Goal: Transaction & Acquisition: Subscribe to service/newsletter

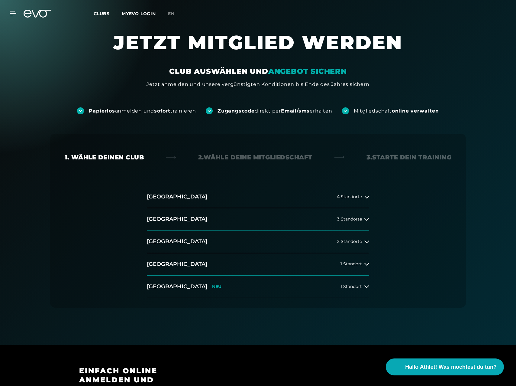
click at [166, 197] on h2 "[GEOGRAPHIC_DATA]" at bounding box center [177, 197] width 60 height 8
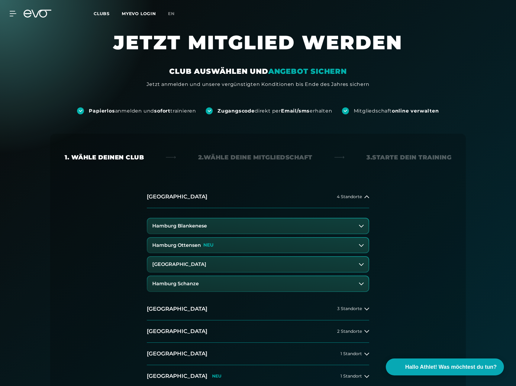
click at [195, 264] on h3 "[GEOGRAPHIC_DATA]" at bounding box center [179, 263] width 54 height 5
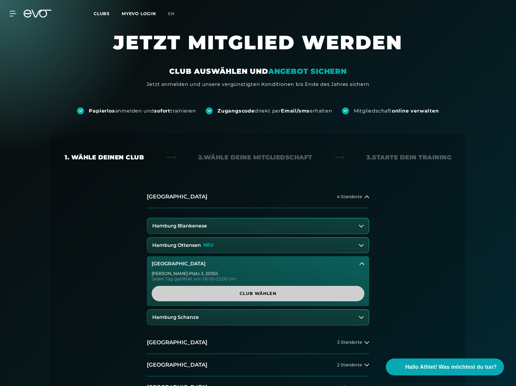
click at [253, 295] on span "Club wählen" at bounding box center [258, 293] width 184 height 6
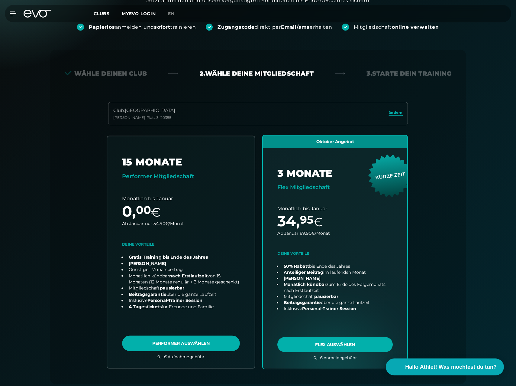
scroll to position [134, 0]
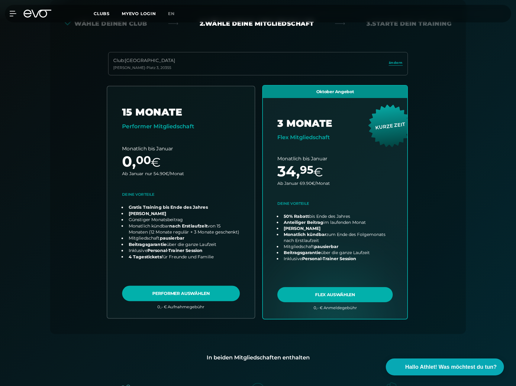
click at [200, 293] on link "choose plan" at bounding box center [181, 202] width 148 height 232
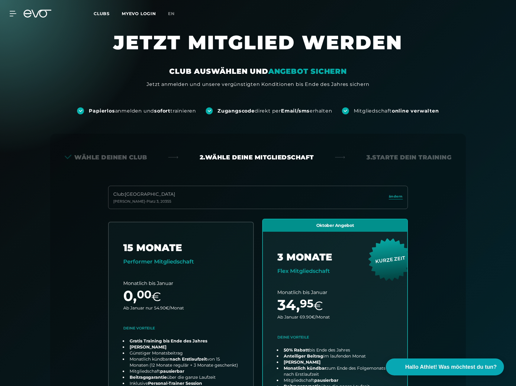
scroll to position [8, 0]
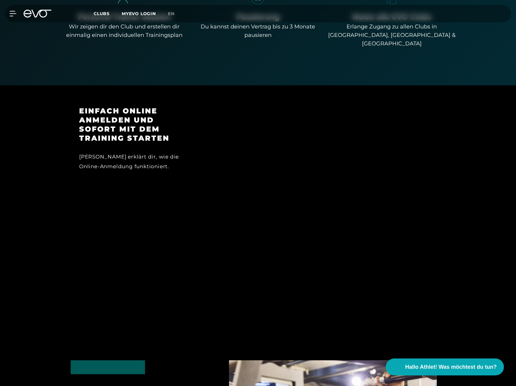
scroll to position [522, 0]
